Goal: Information Seeking & Learning: Check status

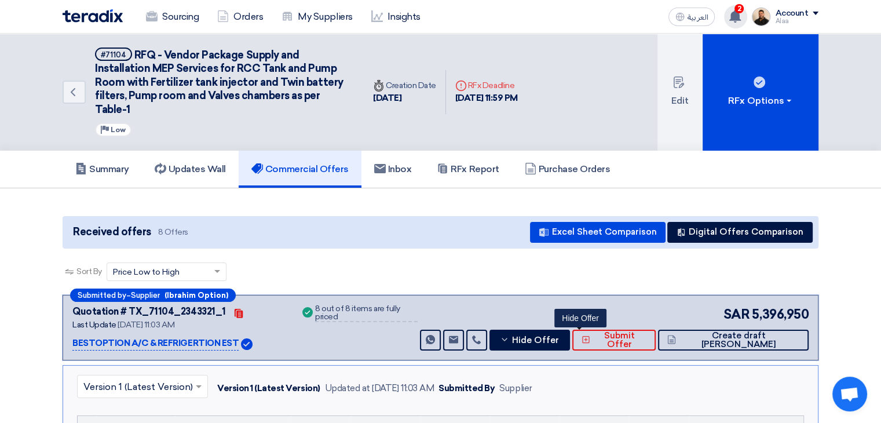
click at [738, 11] on span "2" at bounding box center [738, 8] width 9 height 9
click at [738, 11] on use at bounding box center [735, 16] width 12 height 13
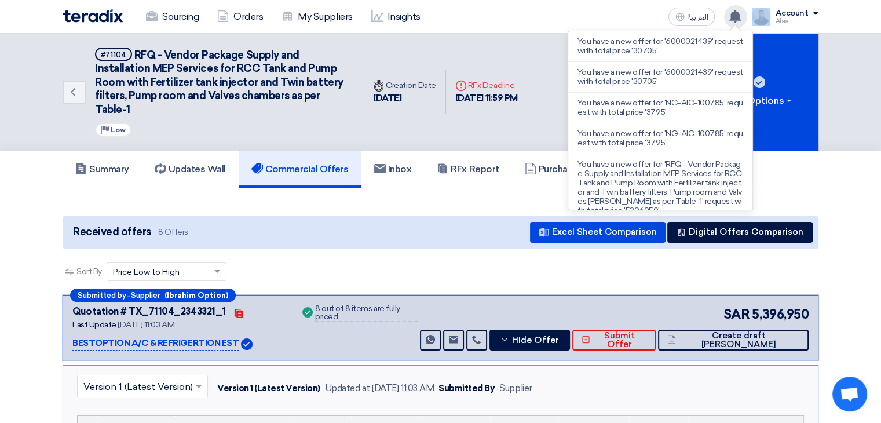
scroll to position [739, 0]
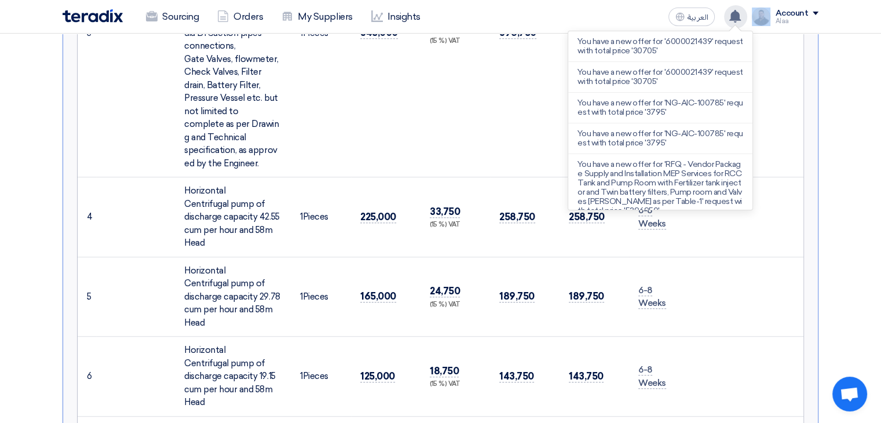
click at [763, 19] on img at bounding box center [760, 17] width 19 height 19
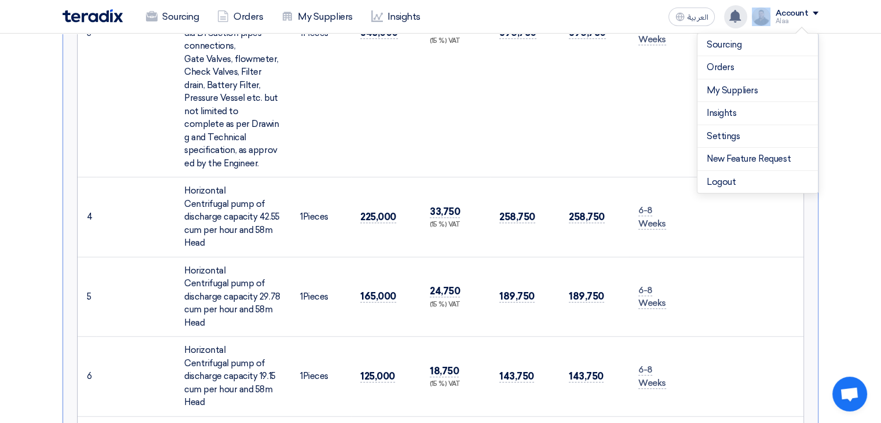
click at [734, 23] on div "You have a new offer for '6000021439' request with total price '30705' You have…" at bounding box center [735, 16] width 23 height 23
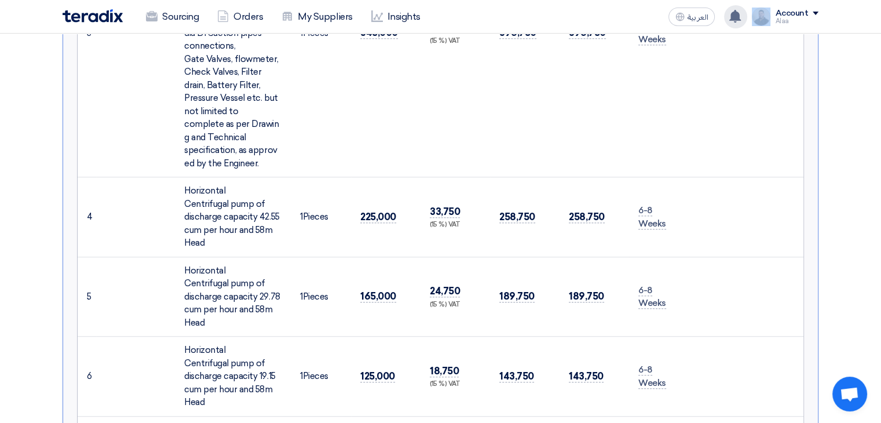
click at [734, 23] on div "You have a new offer for '6000021439' request with total price '30705' You have…" at bounding box center [735, 16] width 23 height 23
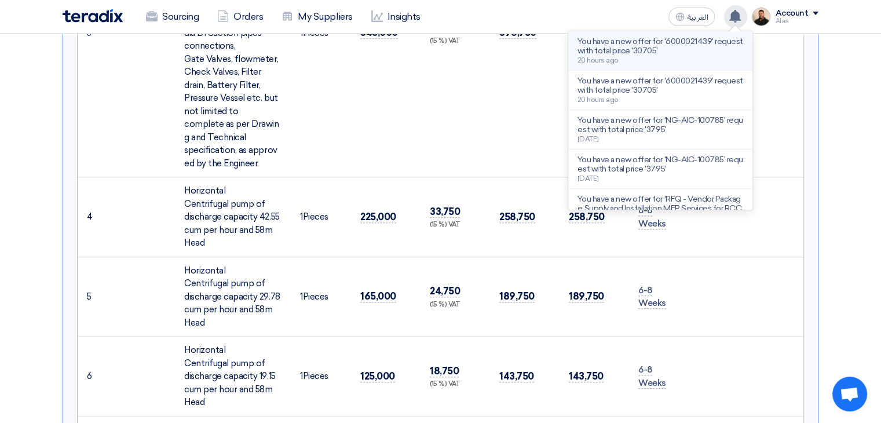
click at [683, 47] on p "You have a new offer for '6000021439' request with total price '30705'" at bounding box center [660, 46] width 166 height 19
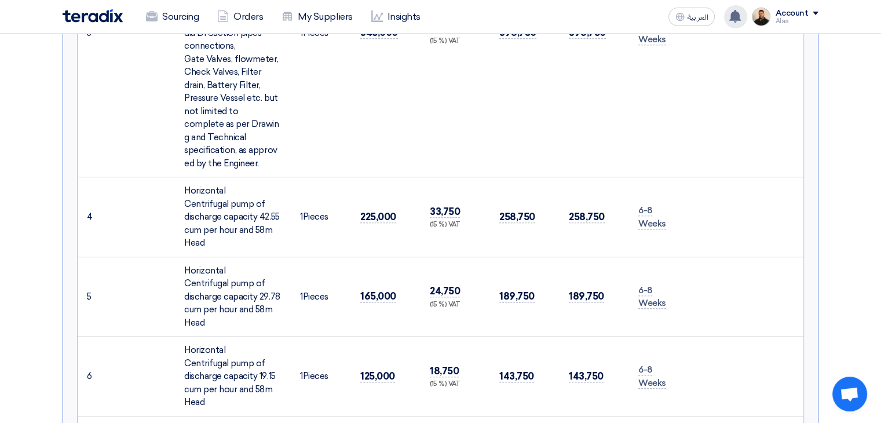
scroll to position [685, 0]
click at [192, 24] on link "Sourcing" at bounding box center [172, 16] width 71 height 25
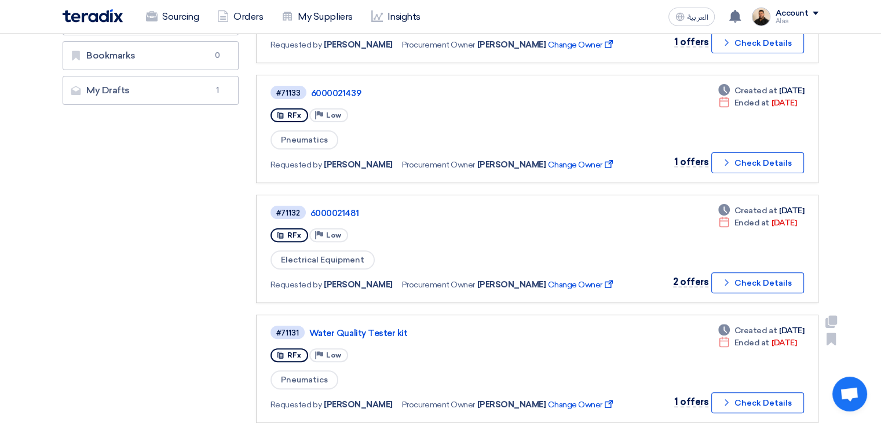
scroll to position [289, 0]
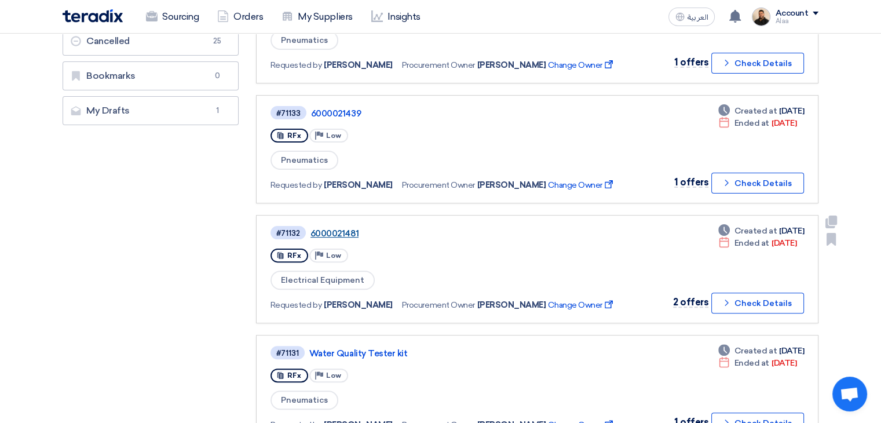
click at [345, 230] on link "6000021481" at bounding box center [454, 233] width 289 height 10
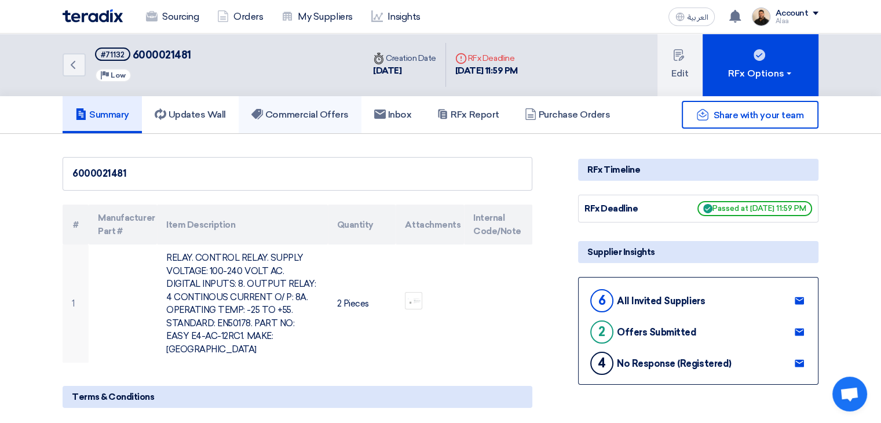
click at [317, 119] on h5 "Commercial Offers" at bounding box center [299, 115] width 97 height 12
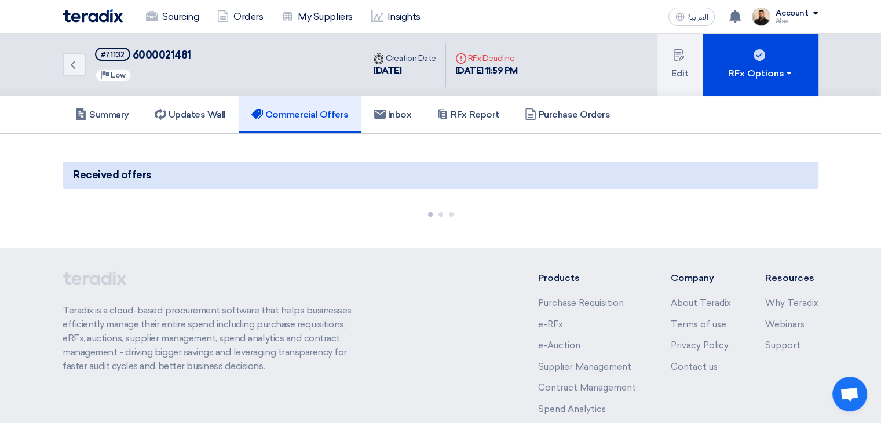
click at [856, 168] on section "Received offers" at bounding box center [440, 189] width 881 height 111
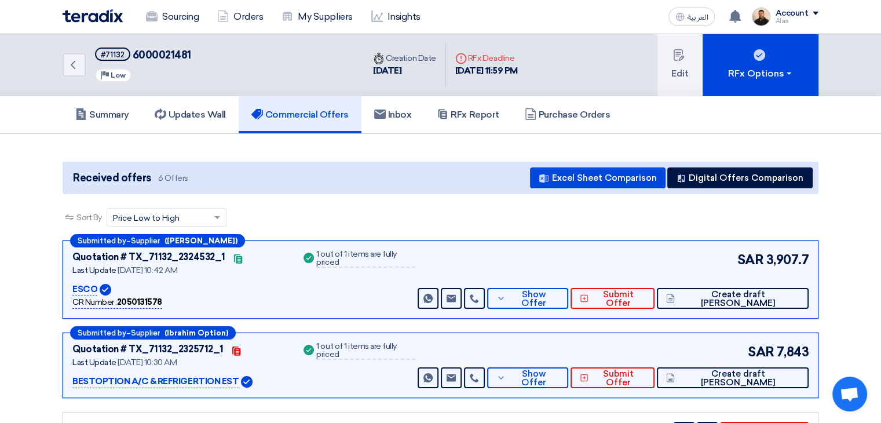
click at [826, 202] on div "Received offers 6 Offers Excel Sheet Comparison Digital Offers Comparison Sort …" at bounding box center [440, 406] width 773 height 498
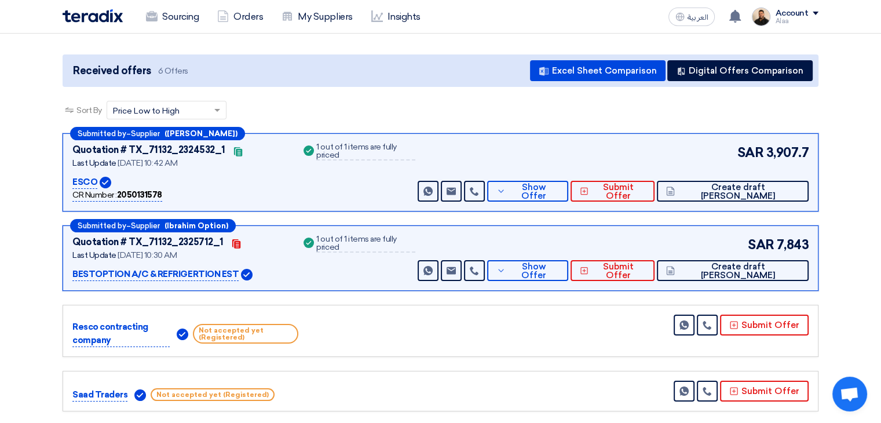
scroll to position [174, 0]
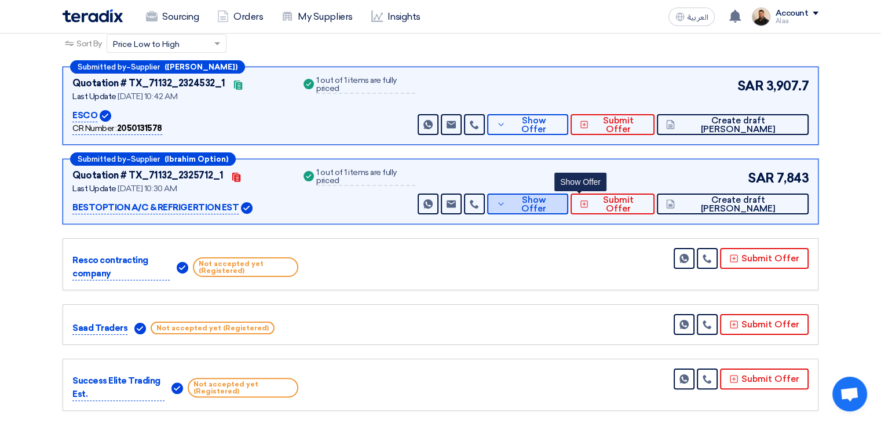
click at [560, 208] on button "Show Offer" at bounding box center [527, 203] width 81 height 21
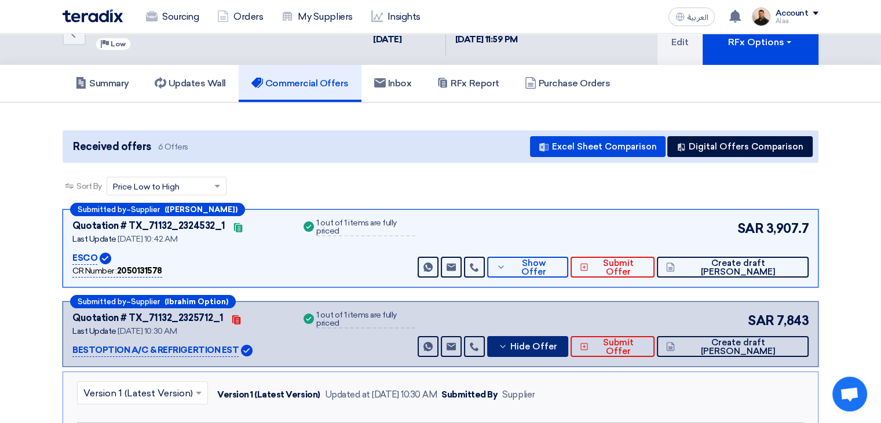
scroll to position [0, 0]
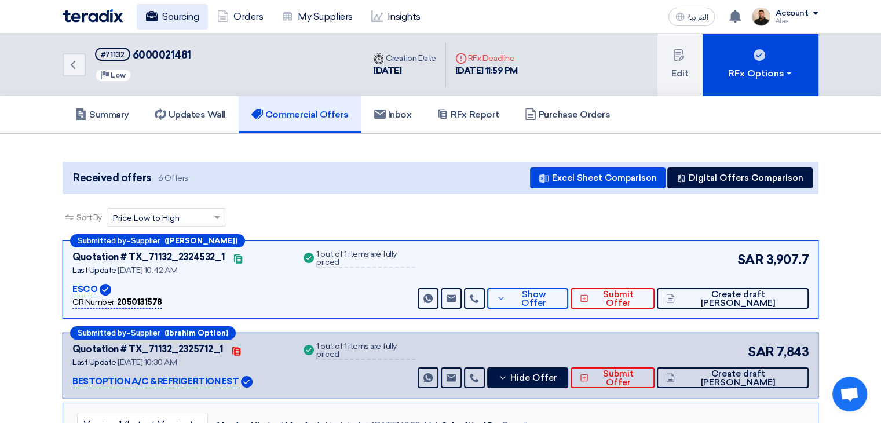
click at [196, 20] on link "Sourcing" at bounding box center [172, 16] width 71 height 25
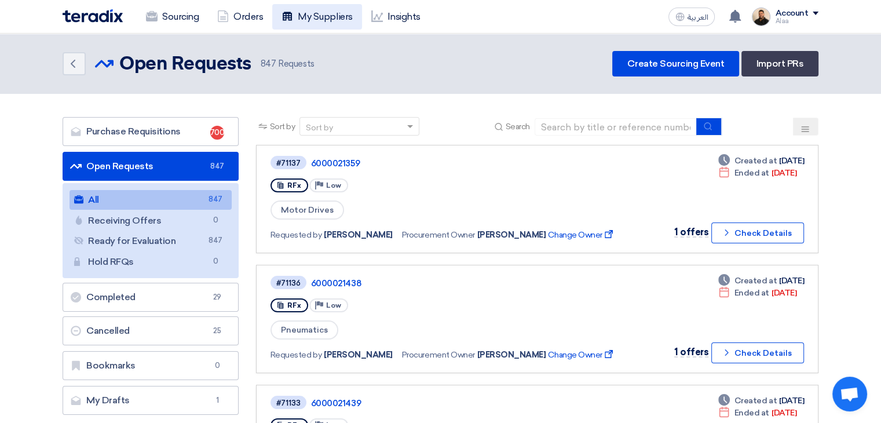
click at [309, 17] on link "My Suppliers" at bounding box center [316, 16] width 89 height 25
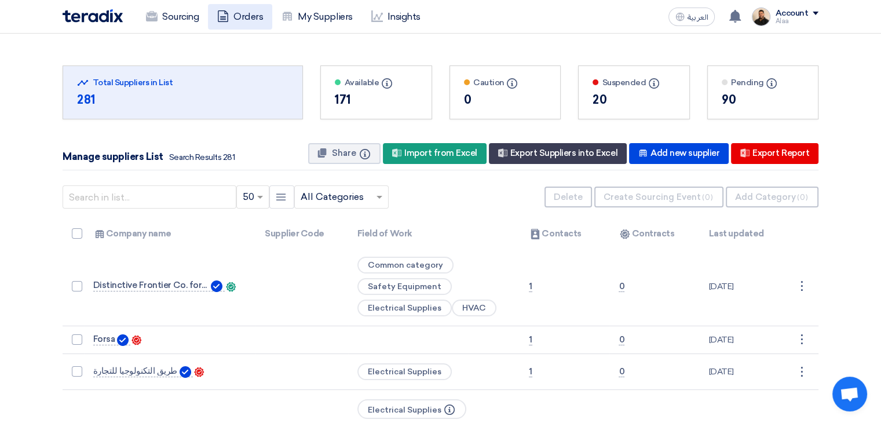
click at [239, 18] on link "Orders" at bounding box center [240, 16] width 64 height 25
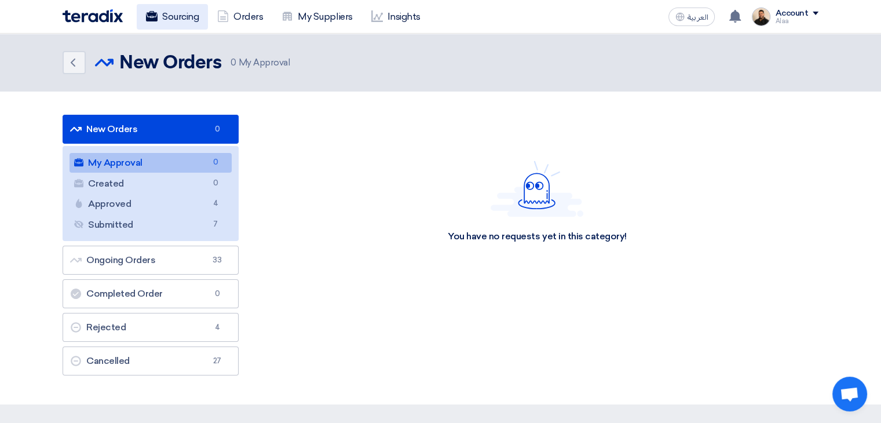
click at [201, 14] on link "Sourcing" at bounding box center [172, 16] width 71 height 25
